Goal: Task Accomplishment & Management: Use online tool/utility

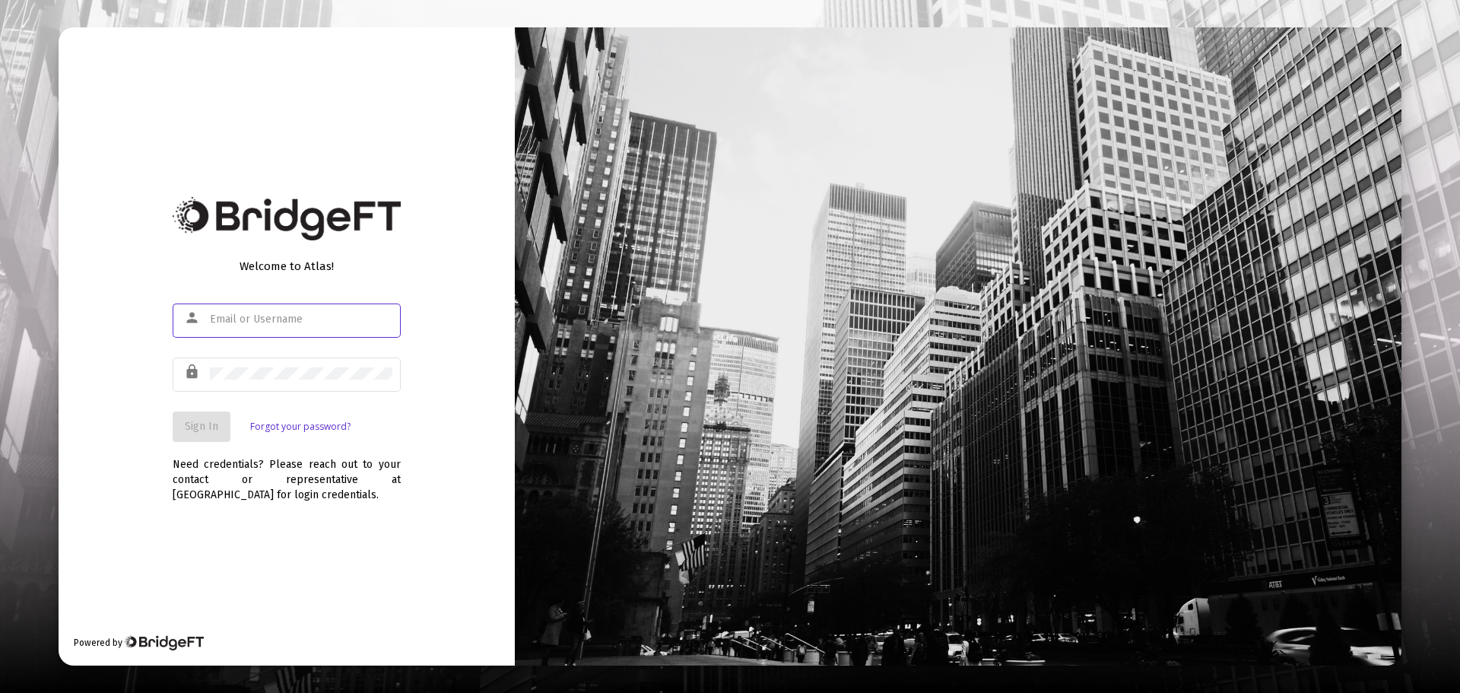
type input "[EMAIL_ADDRESS][DOMAIN_NAME]"
click at [200, 427] on span "Sign In" at bounding box center [201, 426] width 33 height 13
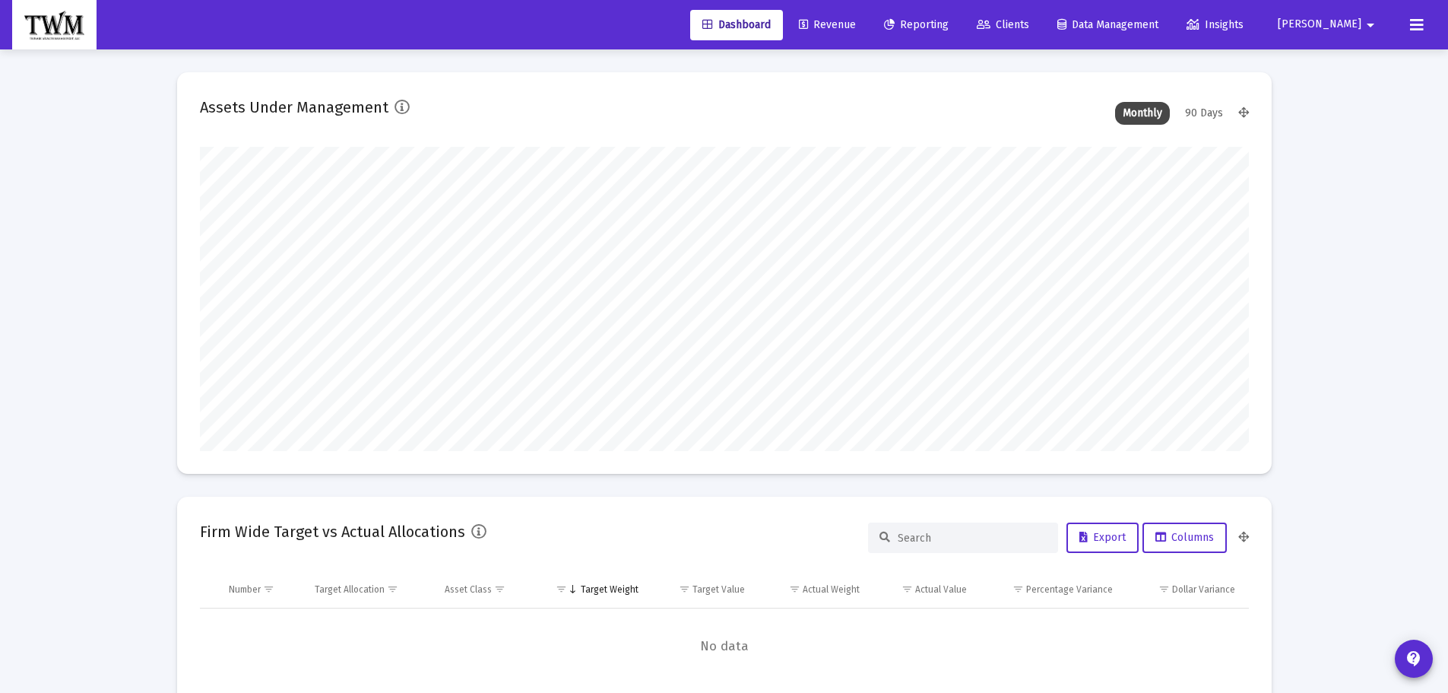
scroll to position [304, 1049]
type input "[DATE]"
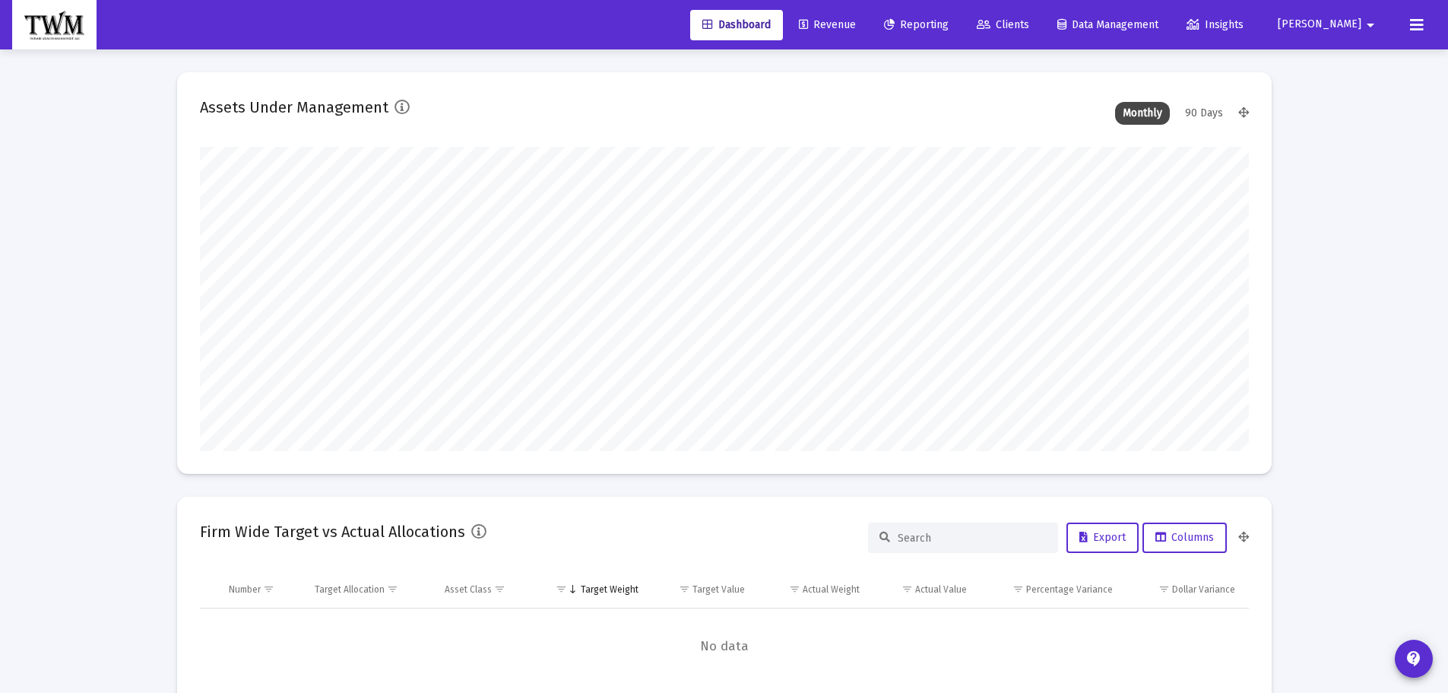
click at [856, 26] on span "Revenue" at bounding box center [827, 24] width 57 height 13
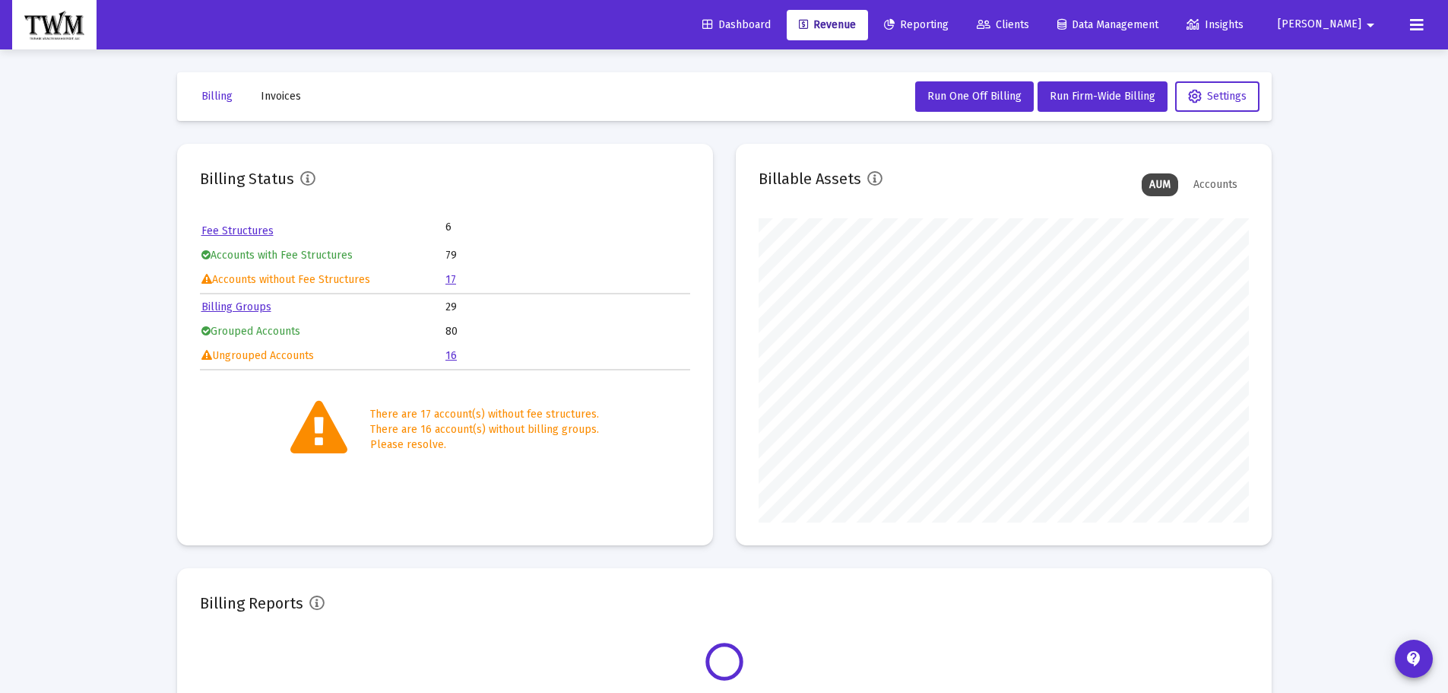
scroll to position [304, 490]
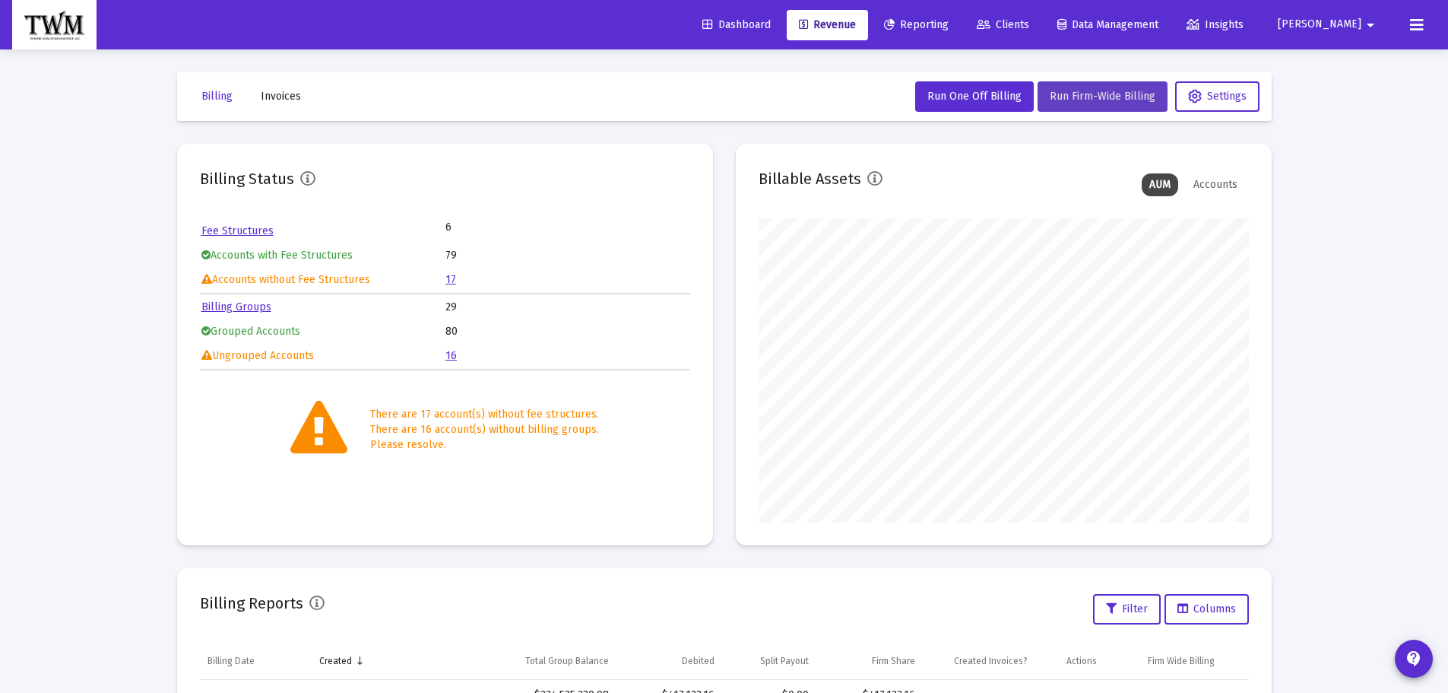
click at [1061, 104] on button "Run Firm-Wide Billing" at bounding box center [1103, 96] width 130 height 30
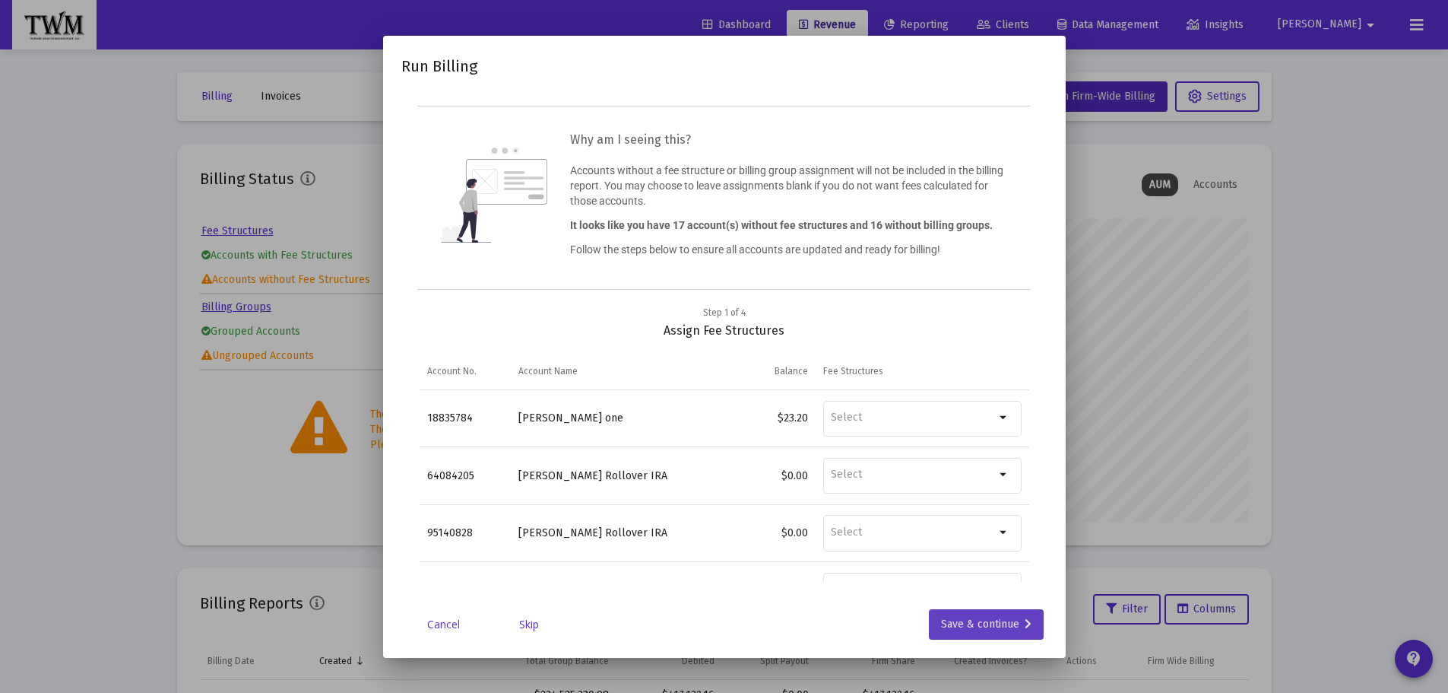
click at [982, 625] on div "Save & continue" at bounding box center [986, 624] width 90 height 30
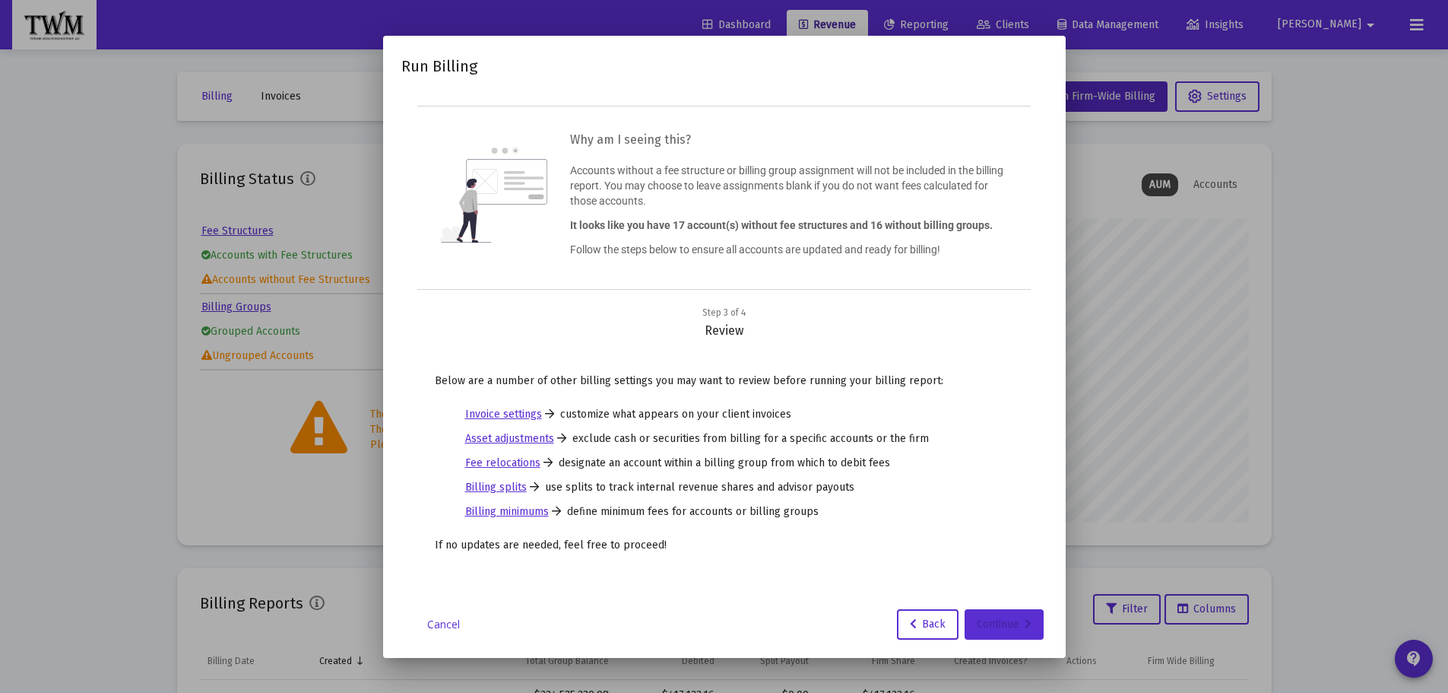
click at [982, 625] on div "Continue" at bounding box center [1004, 624] width 55 height 30
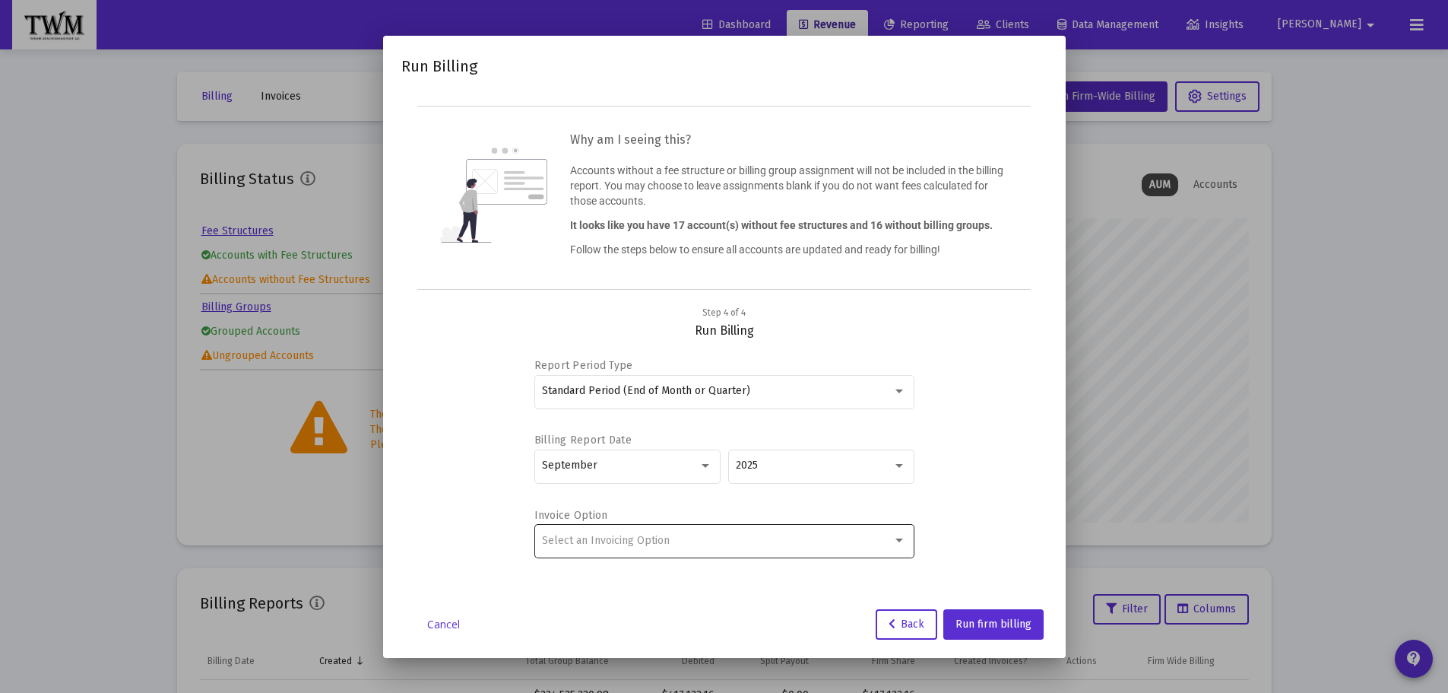
click at [607, 546] on span "Select an Invoicing Option" at bounding box center [606, 540] width 128 height 13
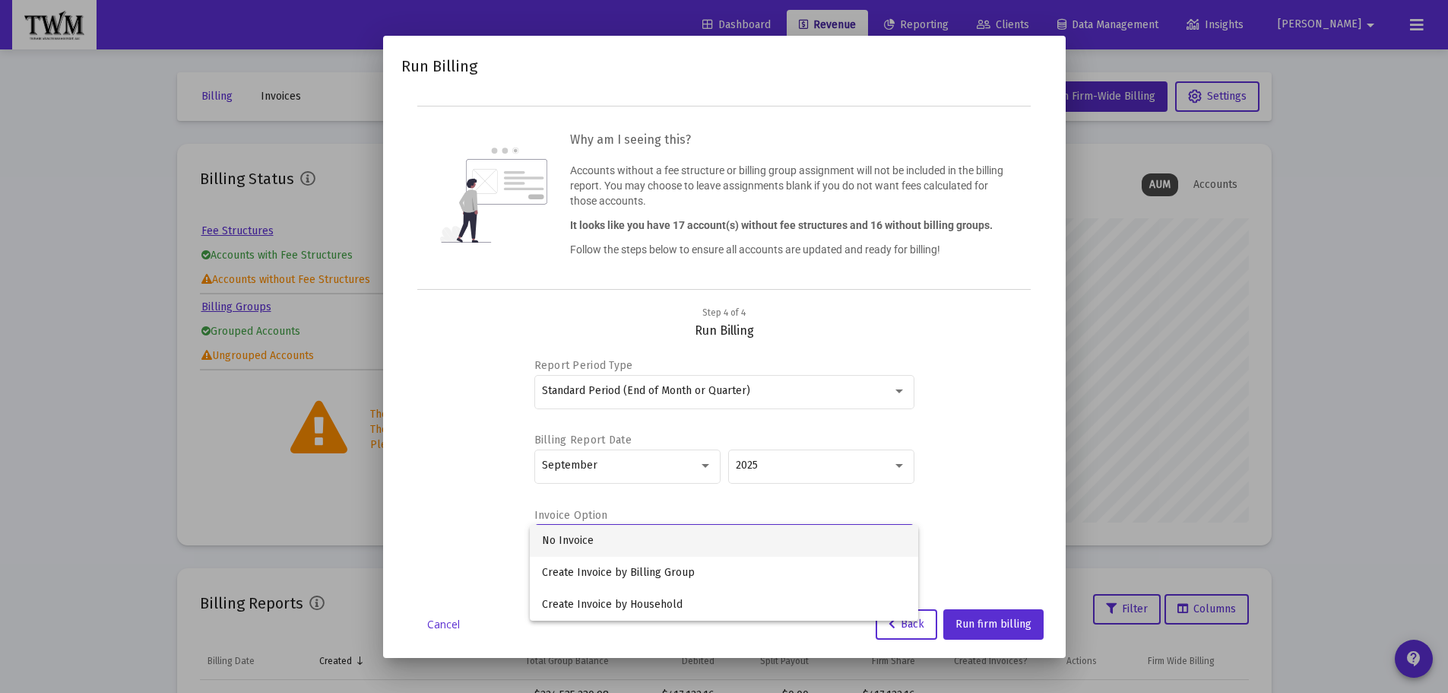
click at [611, 544] on span "No Invoice" at bounding box center [724, 541] width 364 height 32
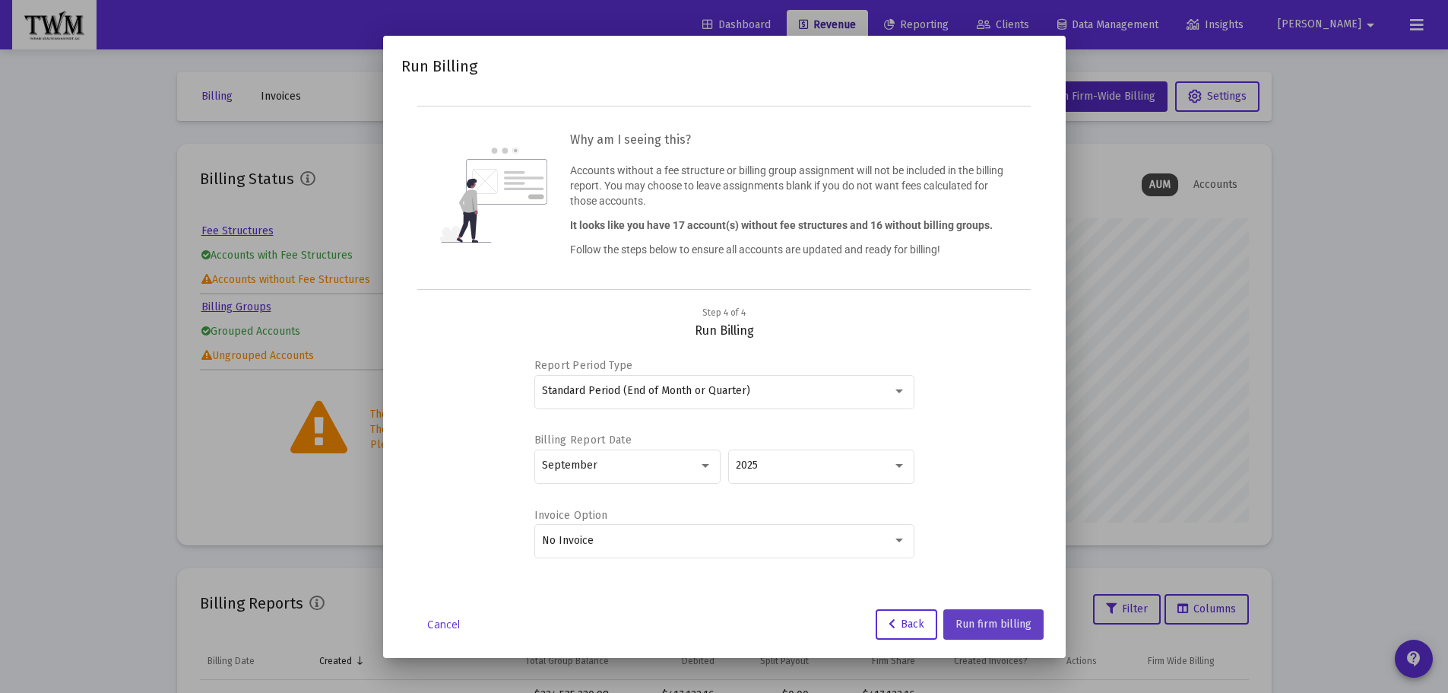
click at [995, 619] on span "Run firm billing" at bounding box center [994, 623] width 76 height 13
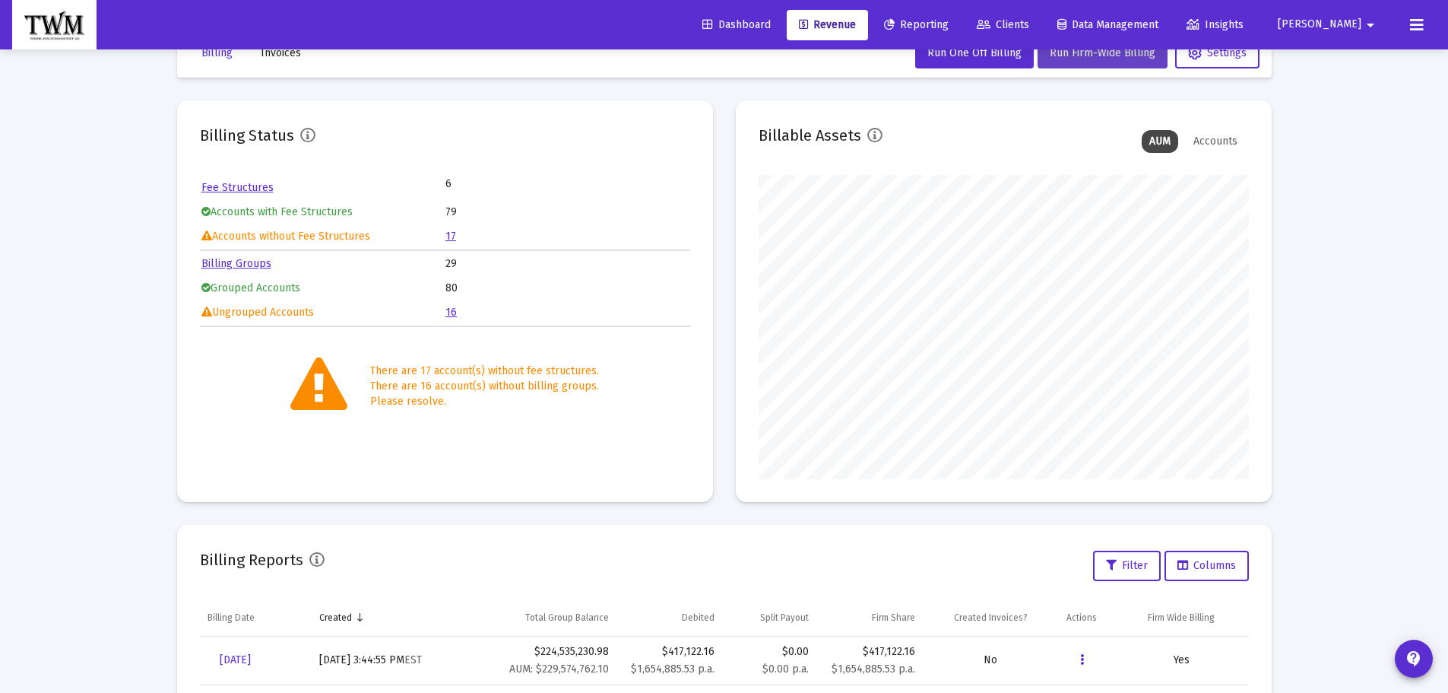
scroll to position [0, 0]
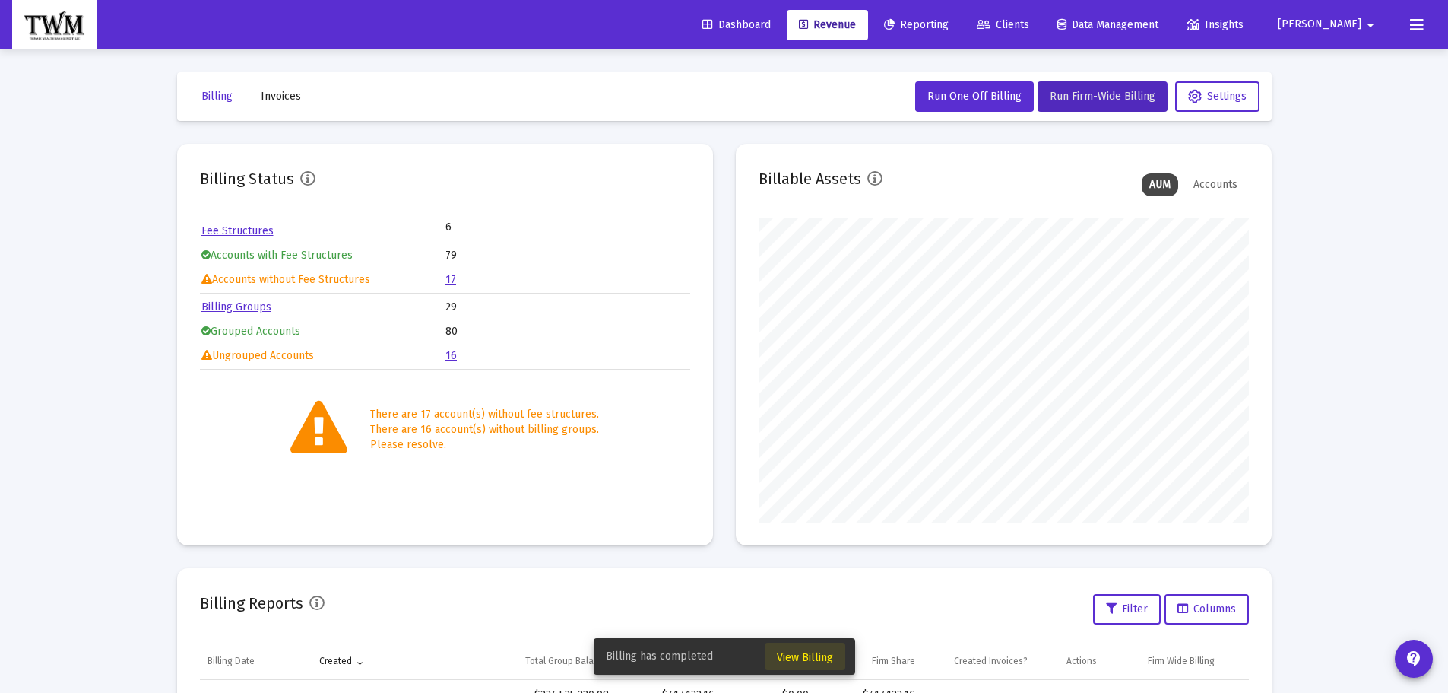
click at [813, 652] on span "View Billing" at bounding box center [805, 657] width 56 height 13
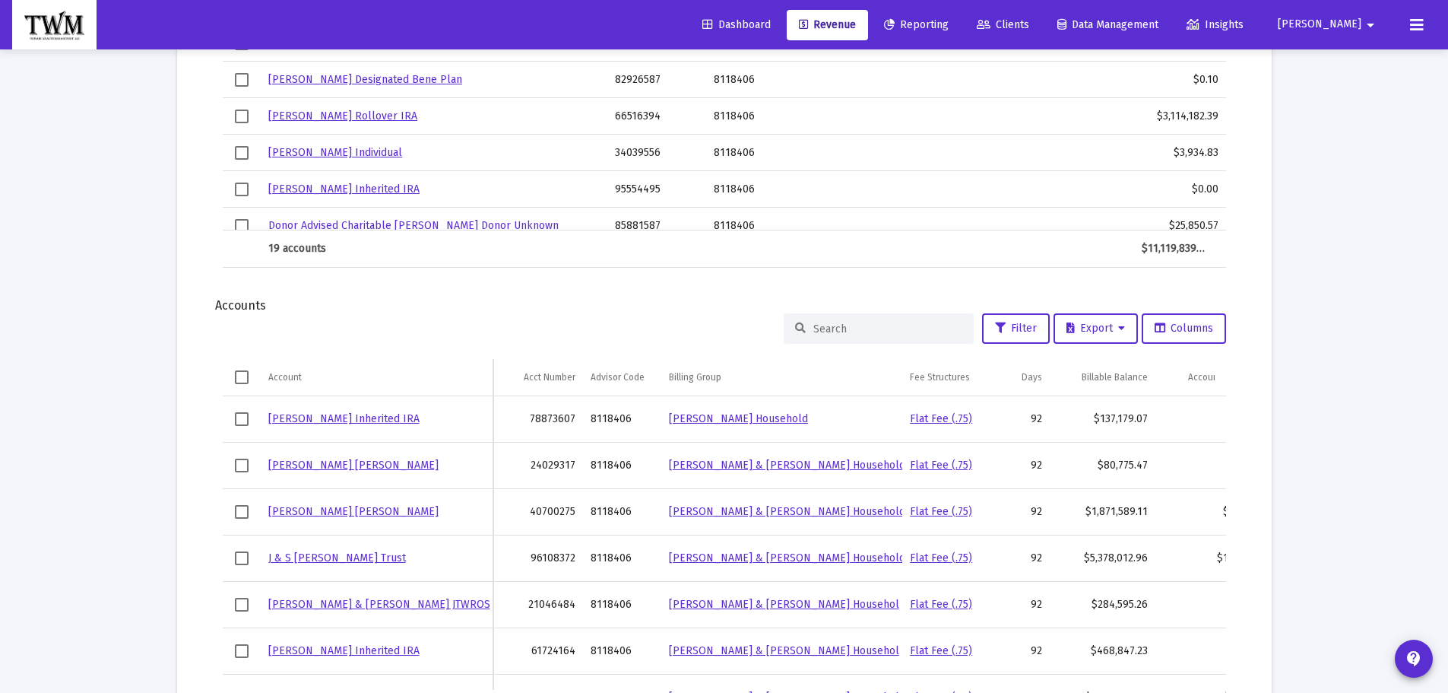
scroll to position [1473, 0]
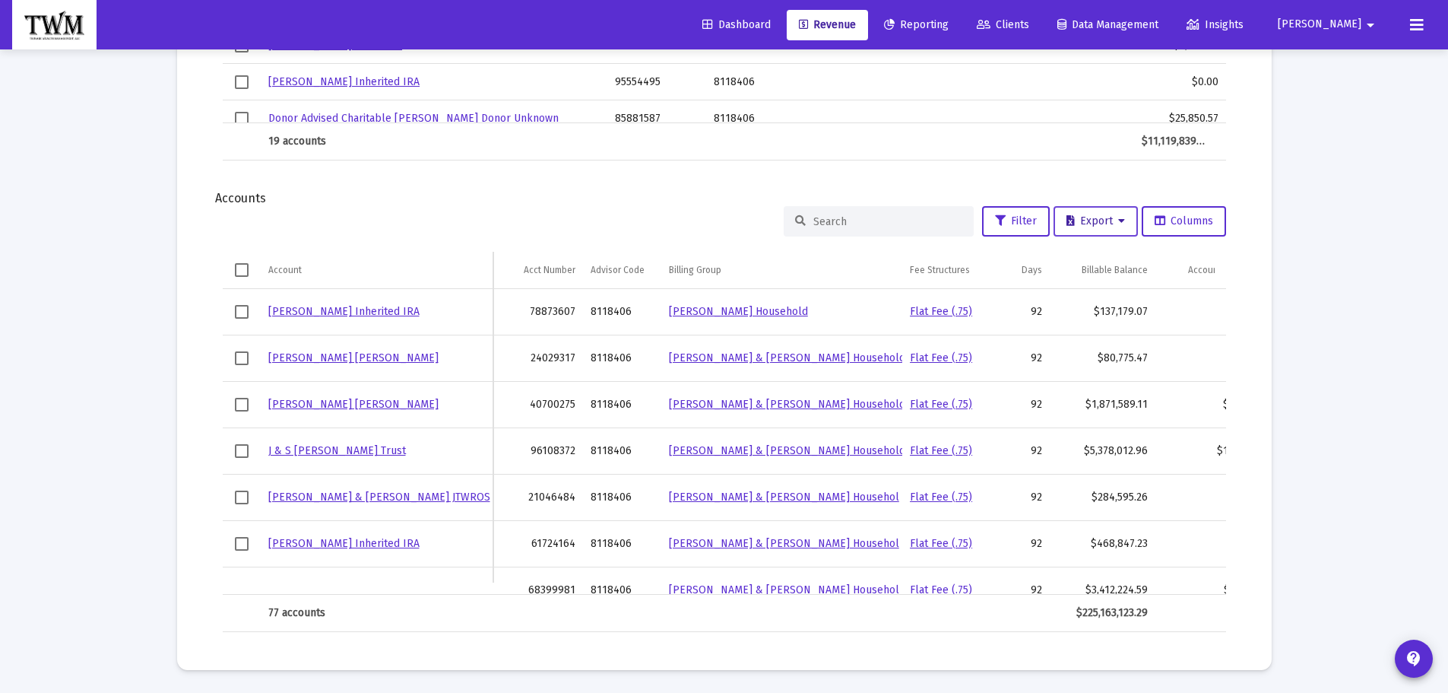
click at [1097, 232] on button "Export" at bounding box center [1096, 221] width 84 height 30
click at [1088, 259] on button "Export All Rows" at bounding box center [1099, 261] width 103 height 36
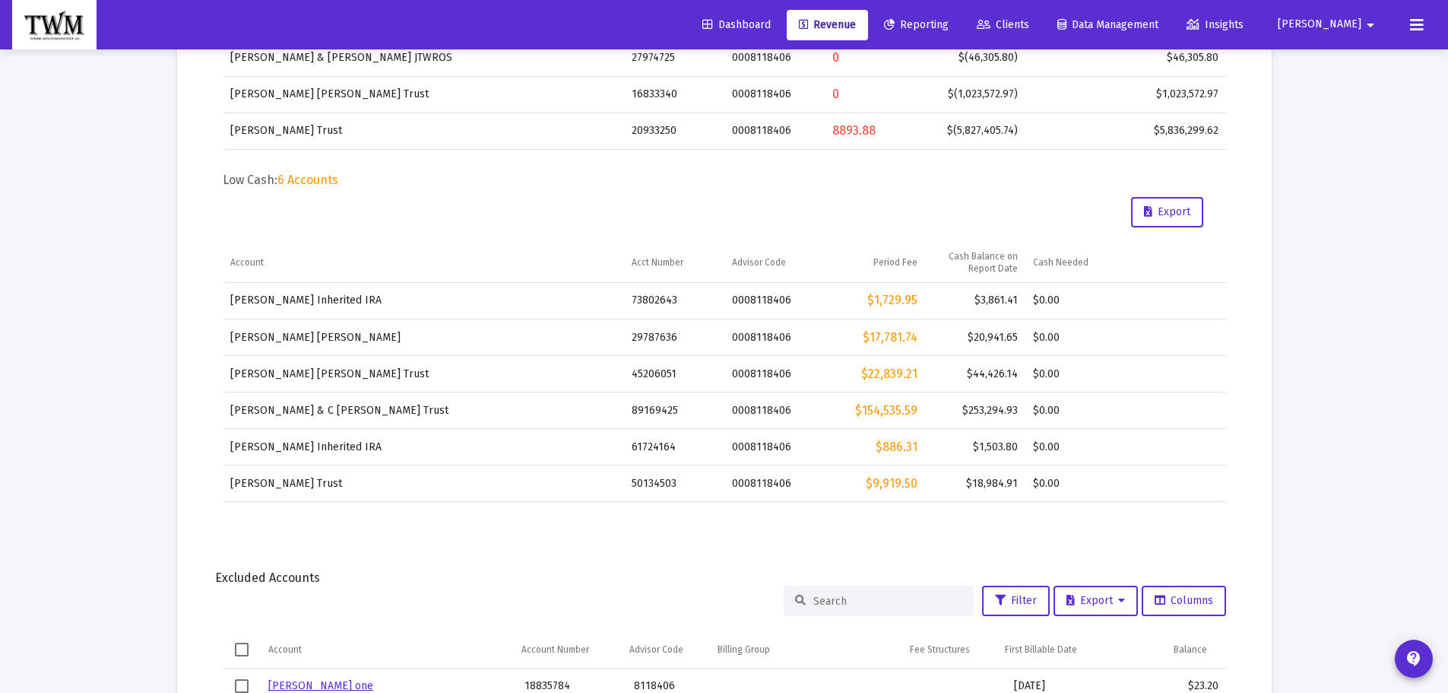
scroll to position [637, 0]
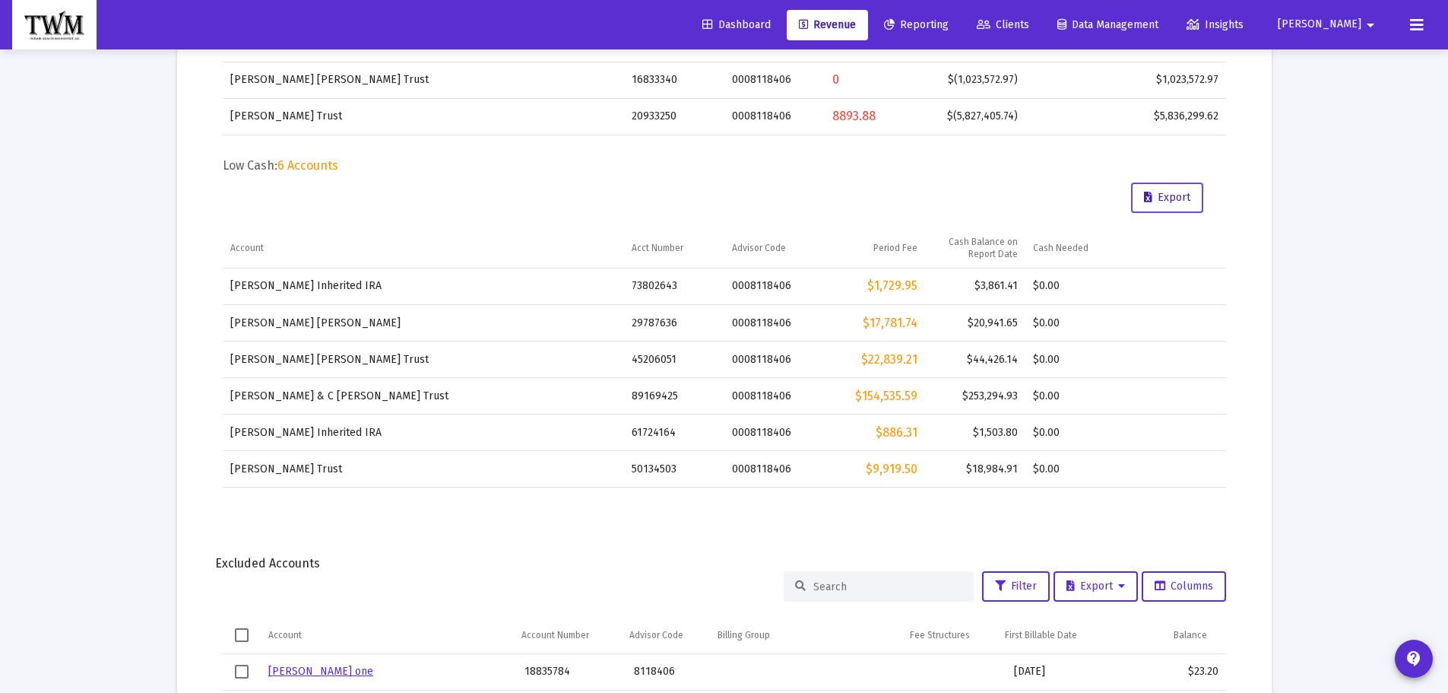
click at [1168, 195] on span "Export" at bounding box center [1167, 197] width 46 height 13
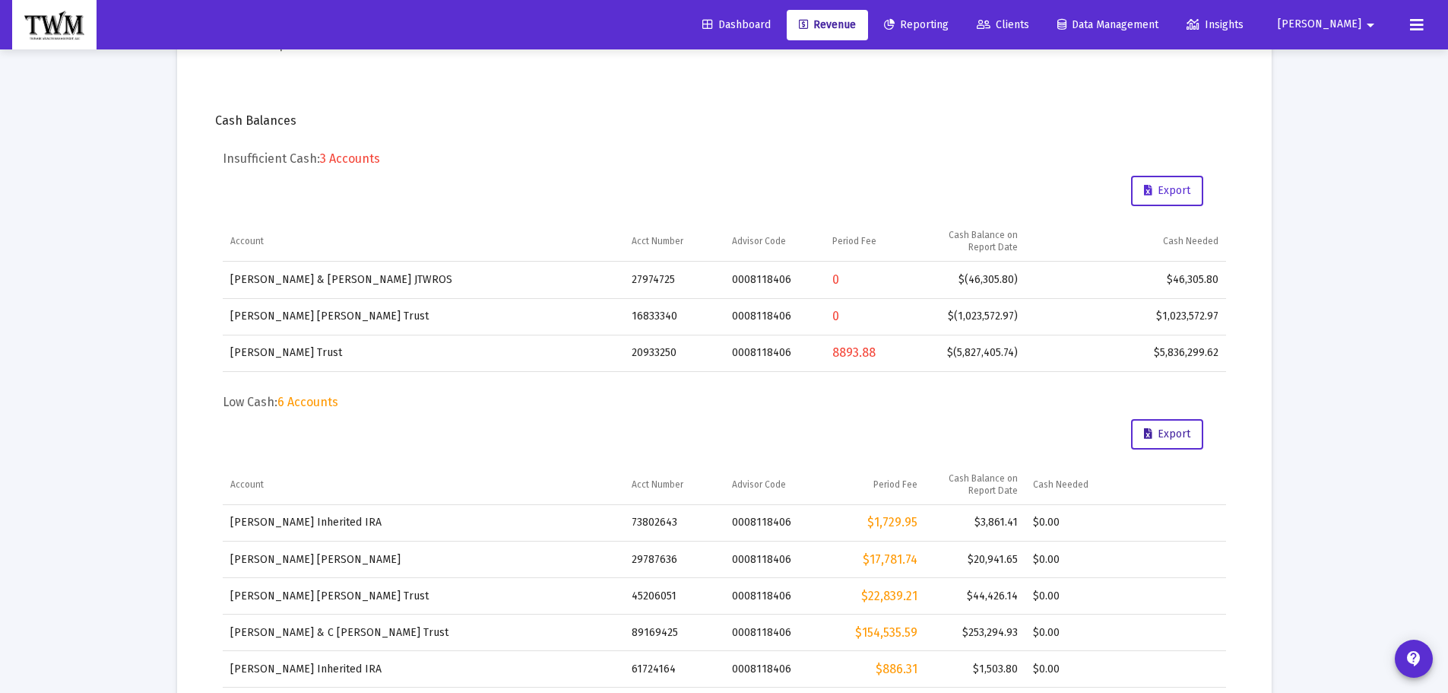
scroll to position [257, 0]
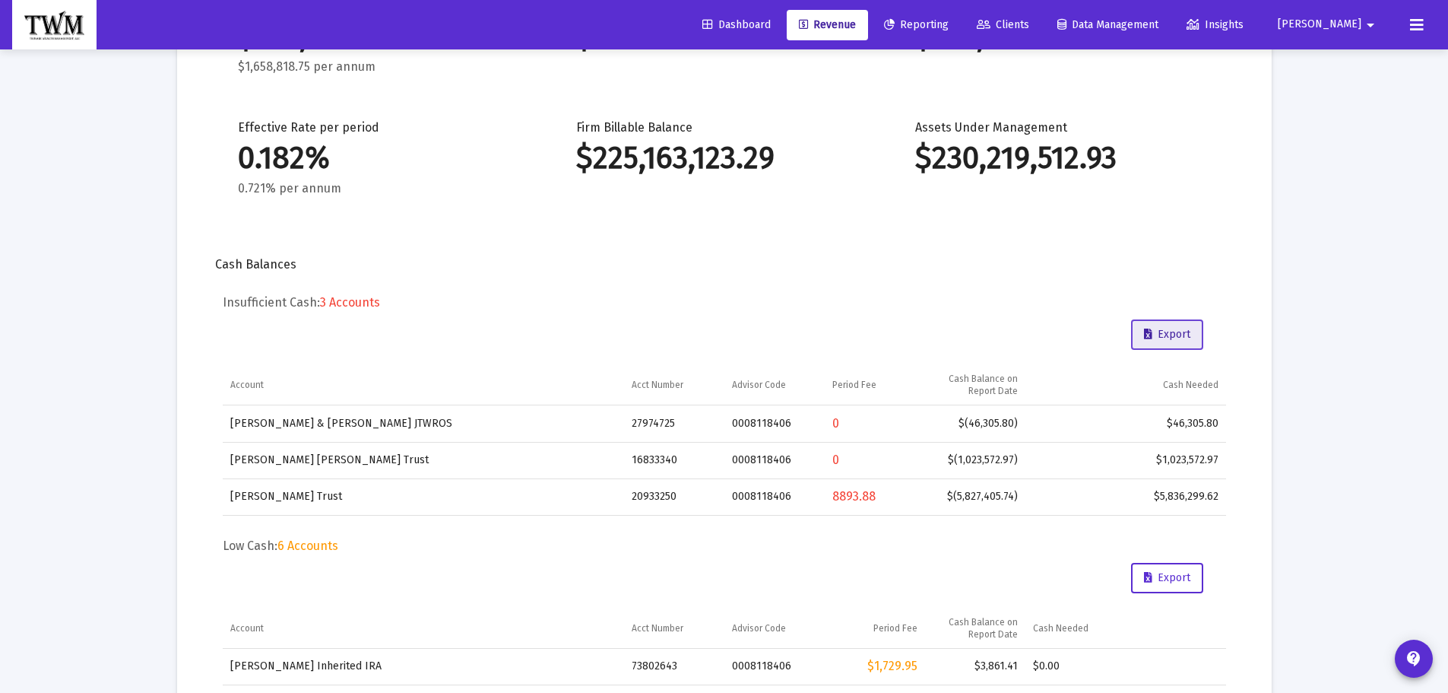
click at [1161, 331] on span "Export" at bounding box center [1167, 334] width 46 height 13
